Goal: Transaction & Acquisition: Purchase product/service

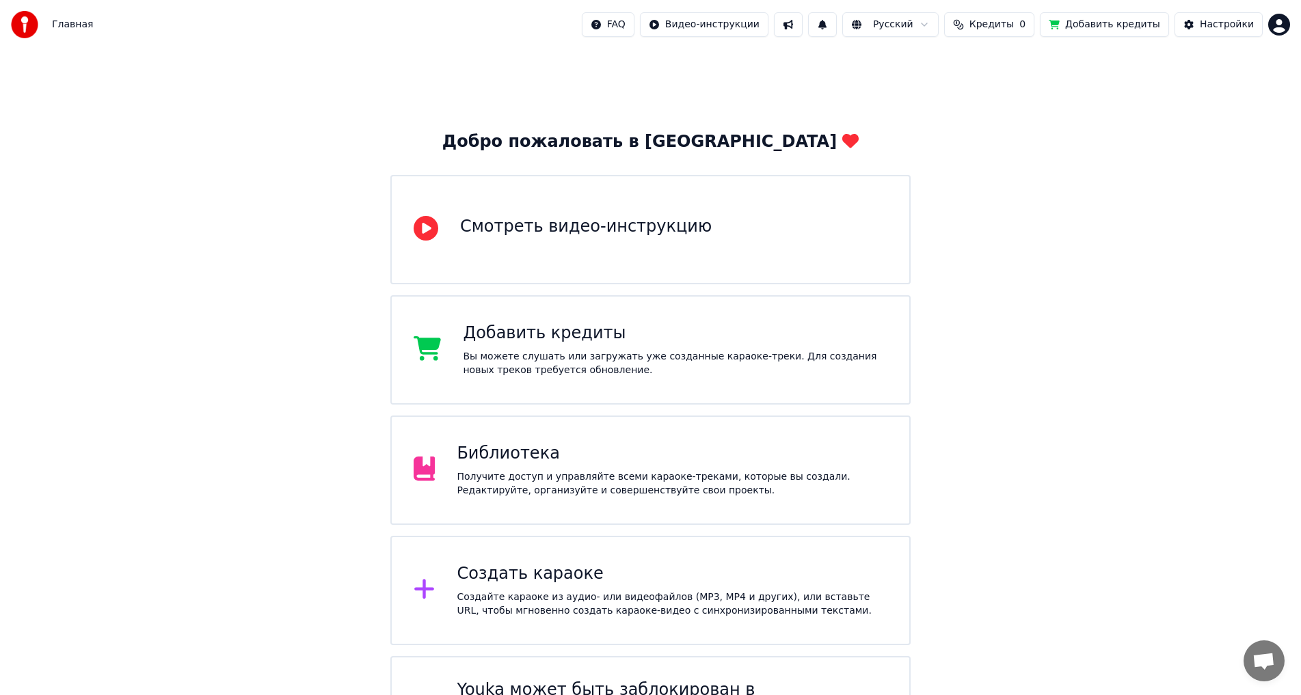
click at [537, 460] on div "Библиотека" at bounding box center [672, 454] width 431 height 22
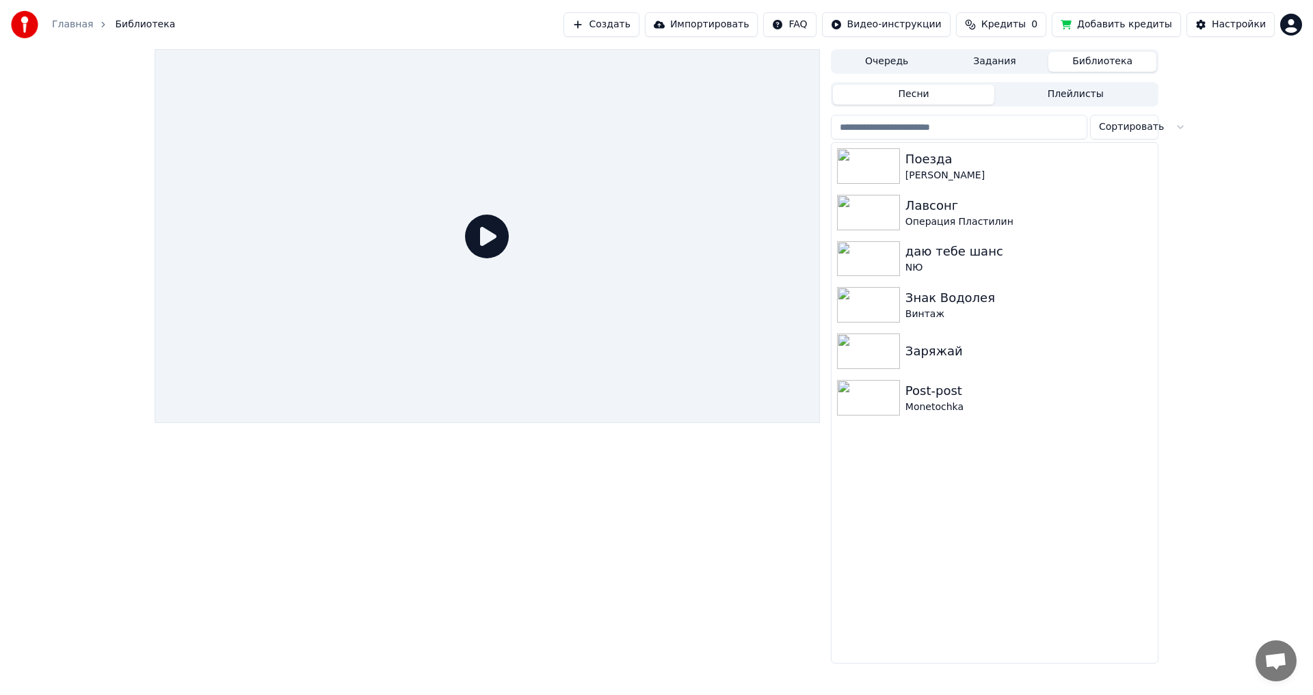
click at [1030, 32] on button "Кредиты 0" at bounding box center [1001, 24] width 90 height 25
click at [1020, 94] on button "Обновить" at bounding box center [1019, 102] width 83 height 25
click at [1084, 20] on button "Добавить кредиты" at bounding box center [1116, 24] width 129 height 25
click at [1100, 28] on button "Добавить кредиты" at bounding box center [1116, 24] width 129 height 25
